Goal: Information Seeking & Learning: Learn about a topic

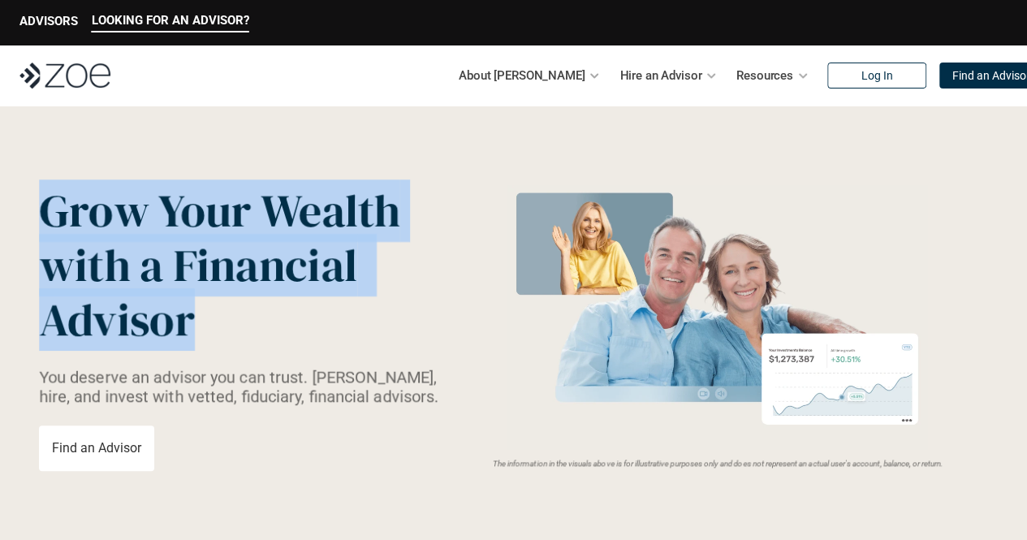
drag, startPoint x: 45, startPoint y: 214, endPoint x: 257, endPoint y: 320, distance: 237.5
click at [257, 320] on p "Grow Your Wealth with a Financial Advisor" at bounding box center [232, 266] width 386 height 164
drag, startPoint x: 257, startPoint y: 320, endPoint x: 50, endPoint y: 206, distance: 236.3
click at [50, 206] on p "Grow Your Wealth with a Financial Advisor" at bounding box center [232, 266] width 386 height 164
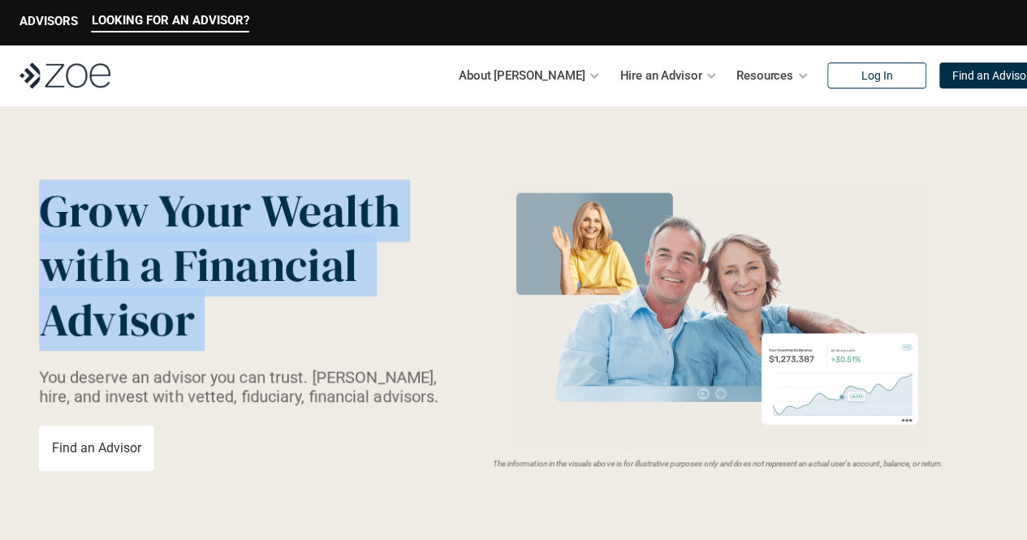
click at [50, 206] on span "Grow Your Wealth" at bounding box center [219, 210] width 361 height 63
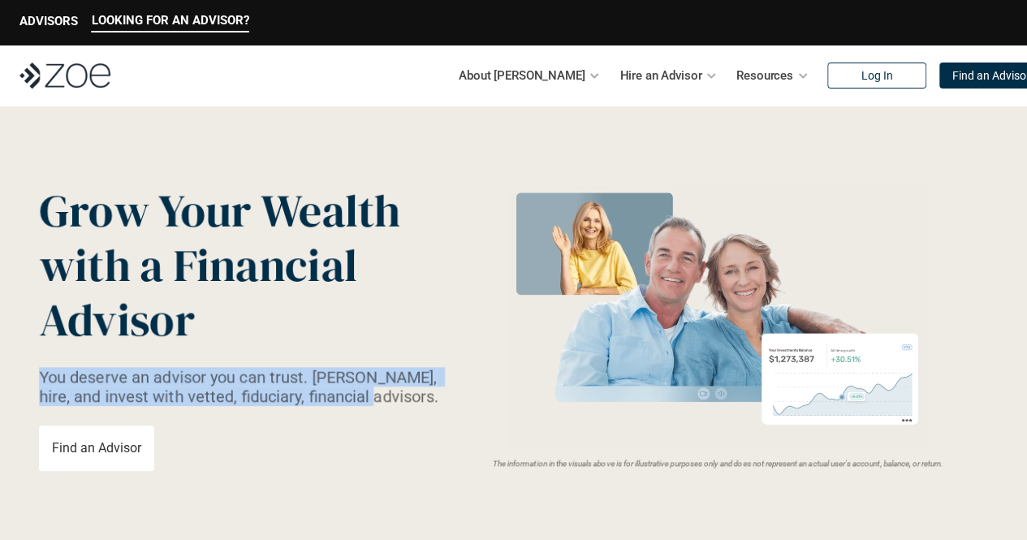
drag, startPoint x: 39, startPoint y: 373, endPoint x: 377, endPoint y: 404, distance: 339.3
click at [377, 404] on p "You deserve an advisor you can trust. [PERSON_NAME], hire, and invest with vett…" at bounding box center [243, 386] width 409 height 39
drag, startPoint x: 383, startPoint y: 402, endPoint x: 35, endPoint y: 374, distance: 349.5
click at [35, 374] on header "Grow Your Wealth with a Financial Advisor You deserve an advisor you can trust.…" at bounding box center [513, 470] width 1027 height 728
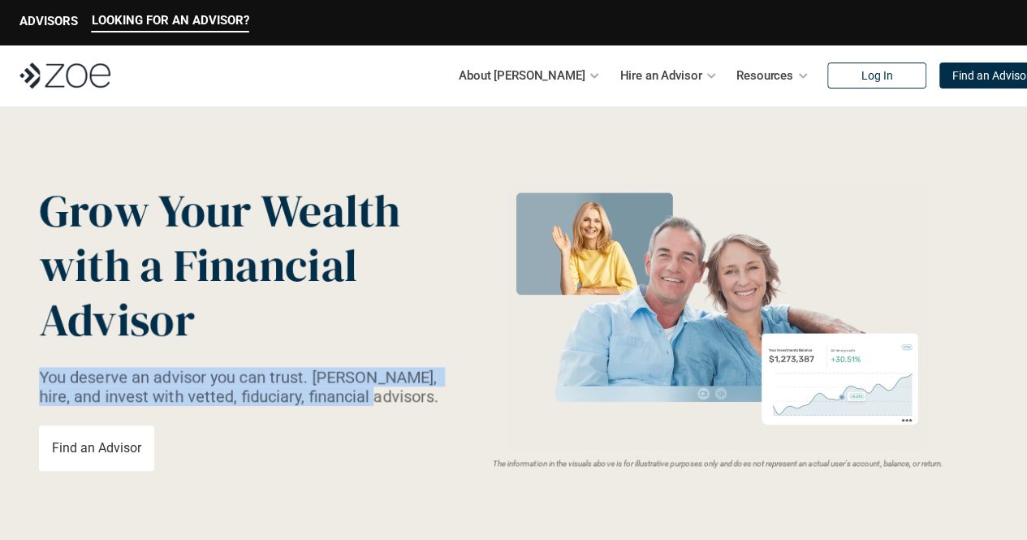
click at [35, 374] on header "Grow Your Wealth with a Financial Advisor You deserve an advisor you can trust.…" at bounding box center [513, 470] width 1027 height 728
